Goal: Find specific page/section: Find specific page/section

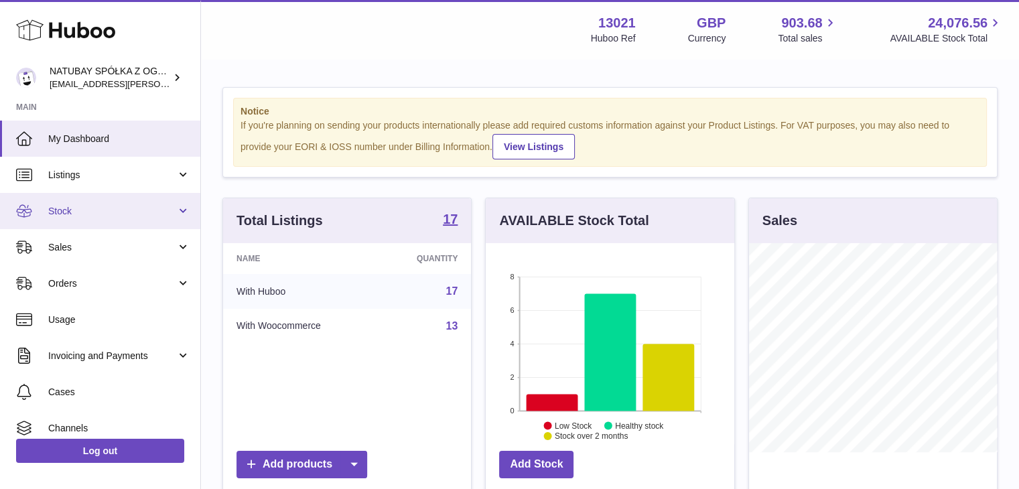
scroll to position [209, 249]
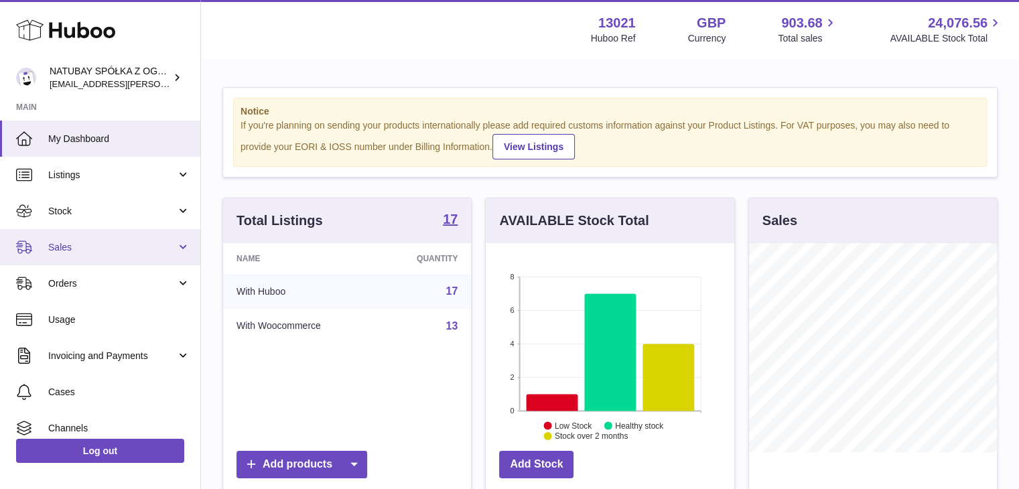
click at [97, 249] on span "Sales" at bounding box center [112, 247] width 128 height 13
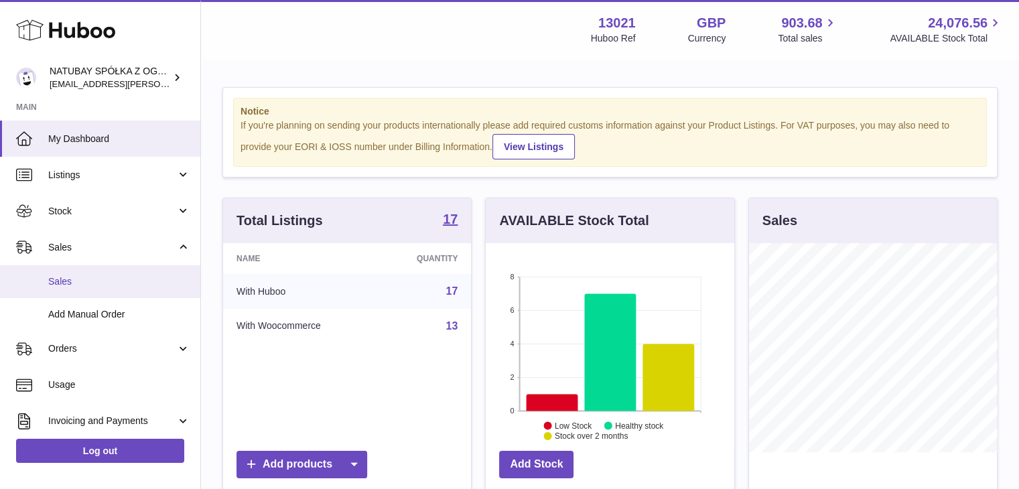
click at [97, 277] on span "Sales" at bounding box center [119, 281] width 142 height 13
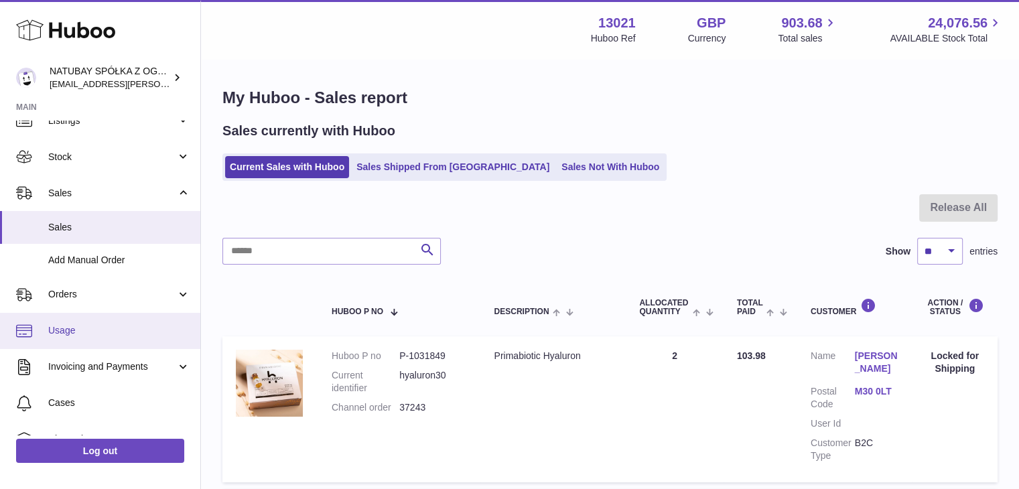
scroll to position [134, 0]
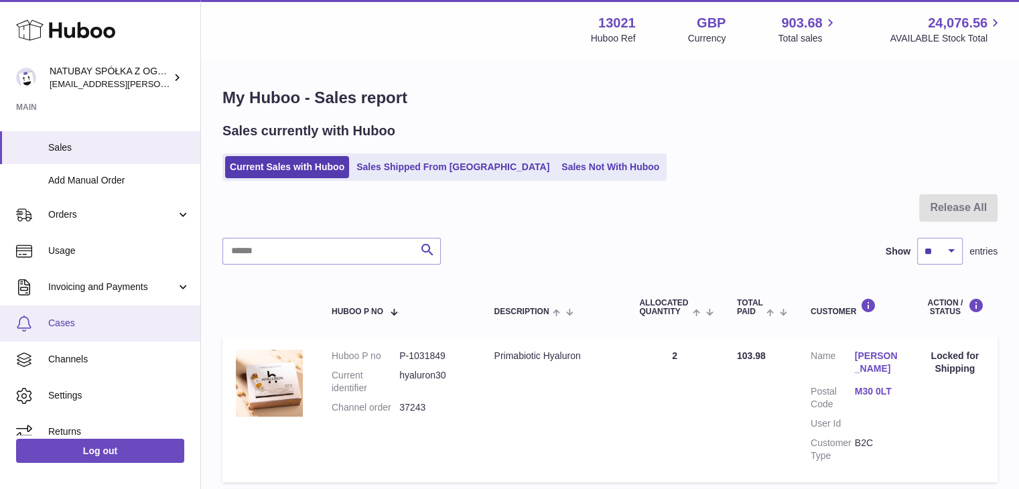
click at [101, 328] on span "Cases" at bounding box center [119, 323] width 142 height 13
